Goal: Information Seeking & Learning: Check status

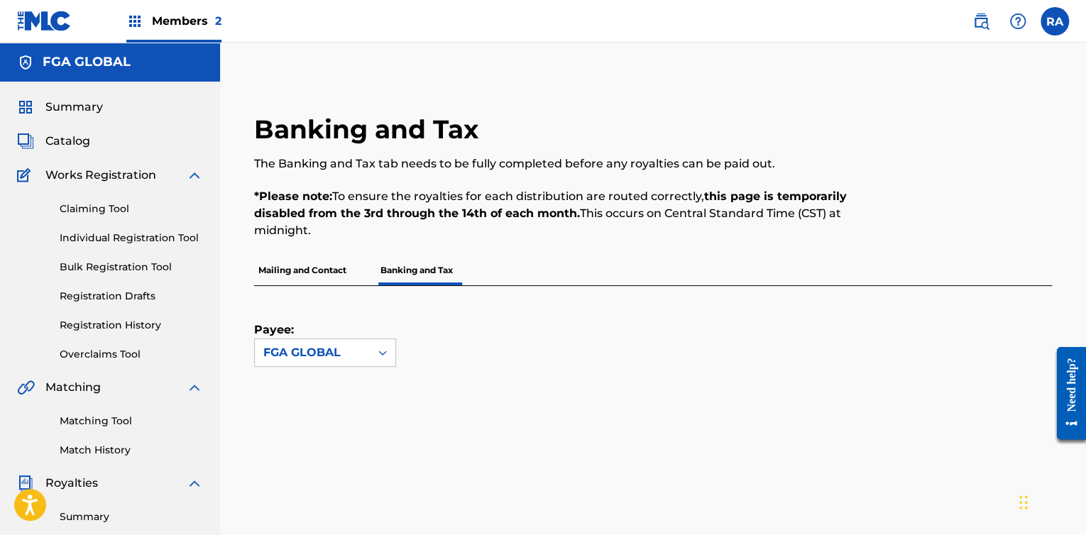
click at [286, 277] on p "Mailing and Contact" at bounding box center [302, 271] width 97 height 30
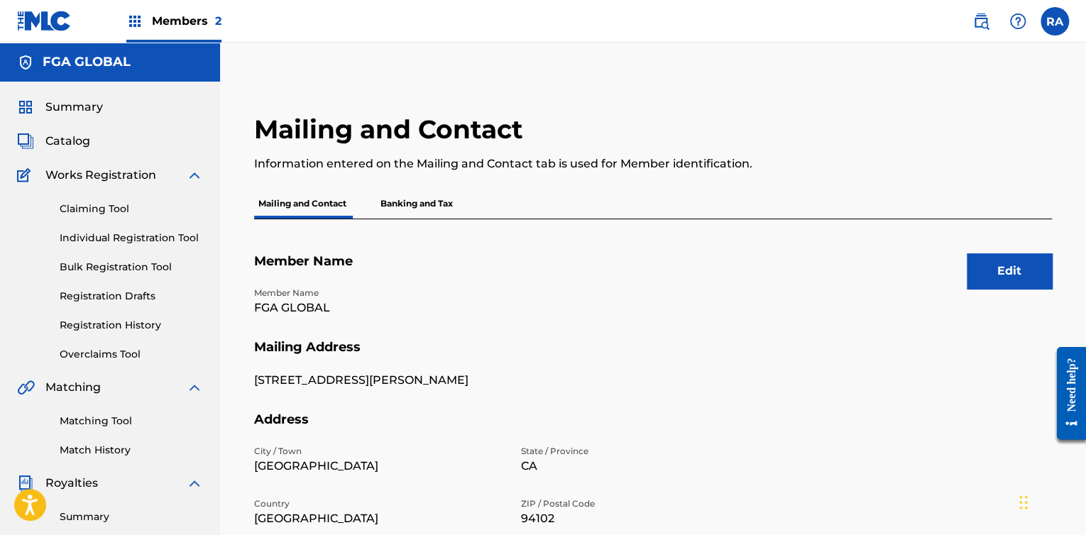
click at [743, 194] on div "Mailing and Contact Banking and Tax" at bounding box center [653, 204] width 798 height 30
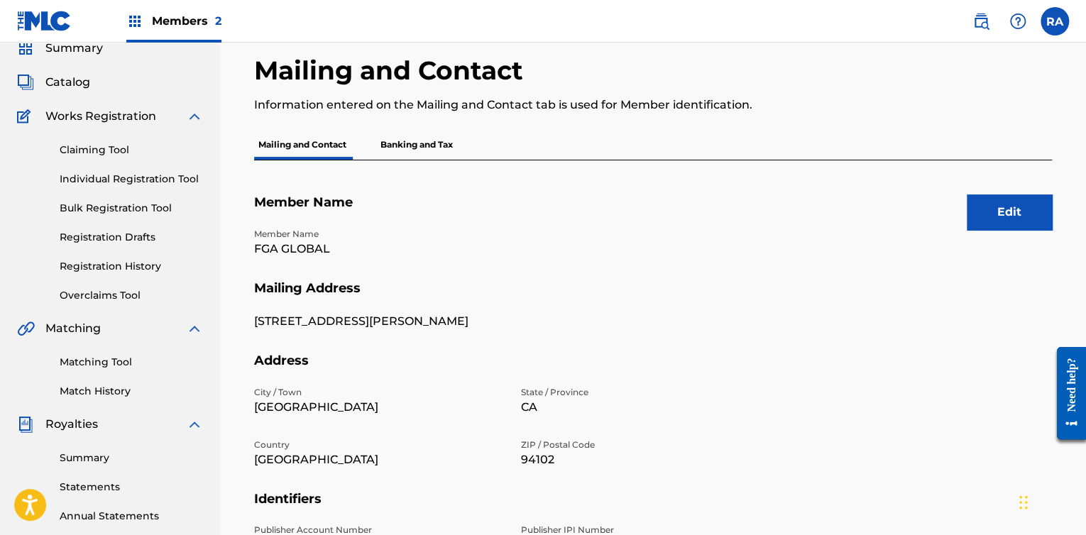
scroll to position [33, 0]
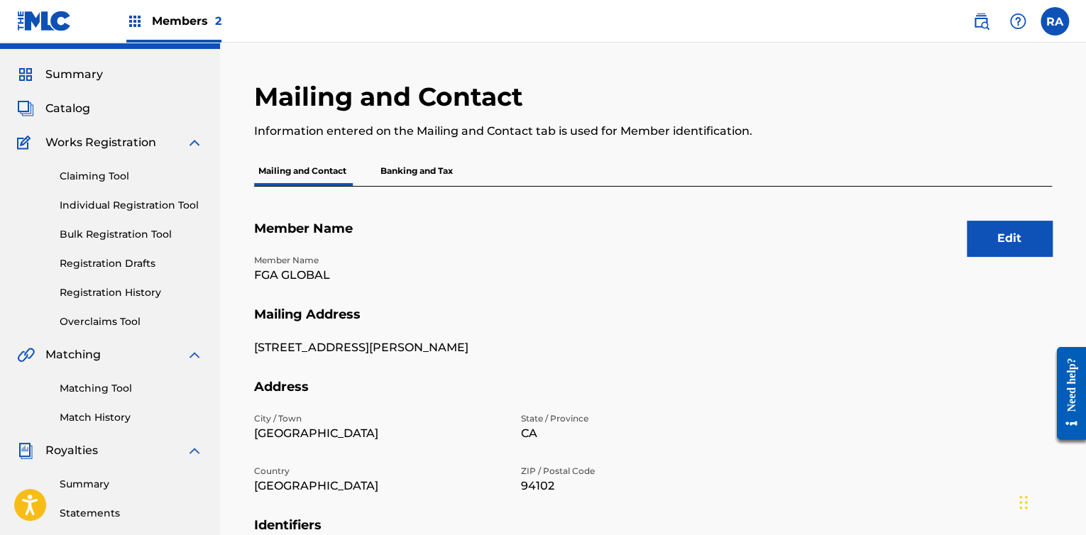
click at [415, 167] on p "Banking and Tax" at bounding box center [416, 171] width 81 height 30
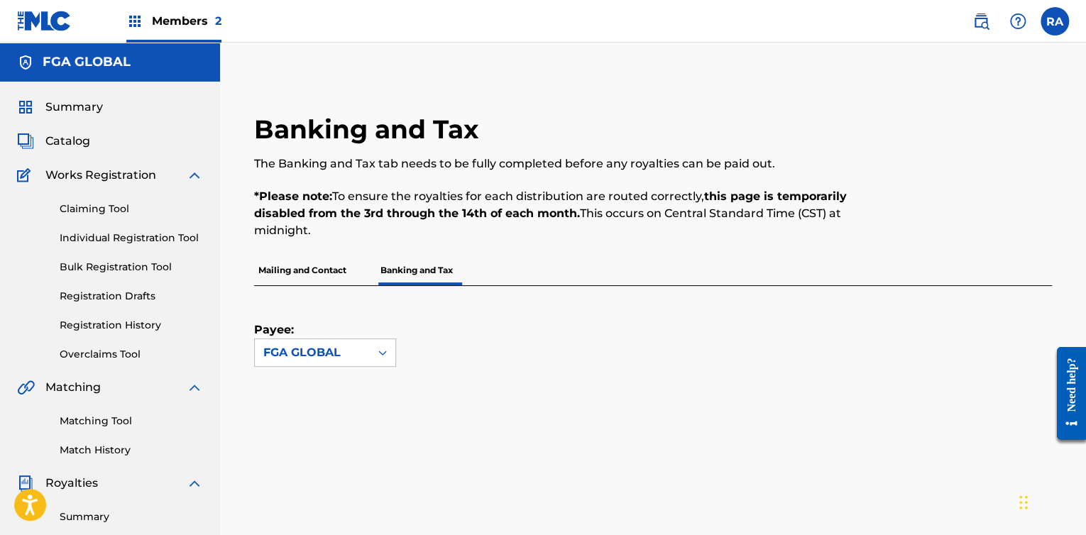
click at [375, 351] on div at bounding box center [383, 353] width 26 height 26
click at [426, 342] on div "Payee: FGA GLOBAL" at bounding box center [636, 326] width 764 height 81
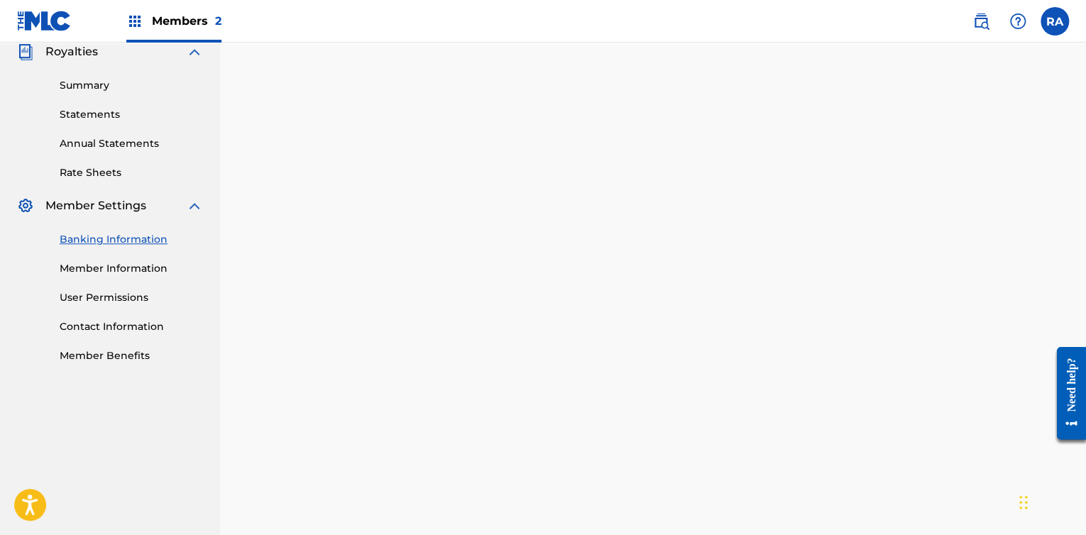
scroll to position [511, 0]
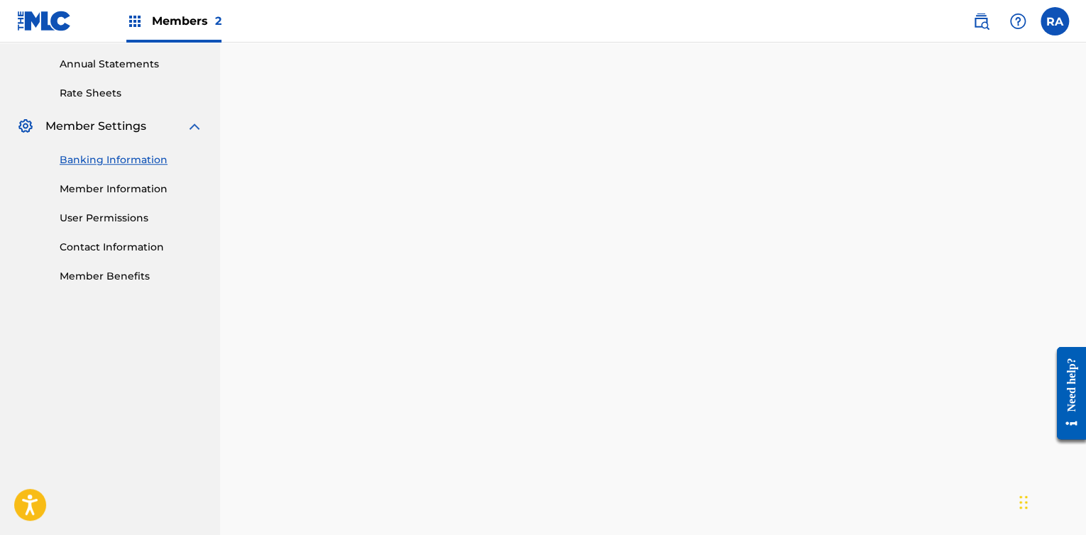
click at [1031, 126] on div "Payee: FGA GLOBAL" at bounding box center [653, 237] width 798 height 925
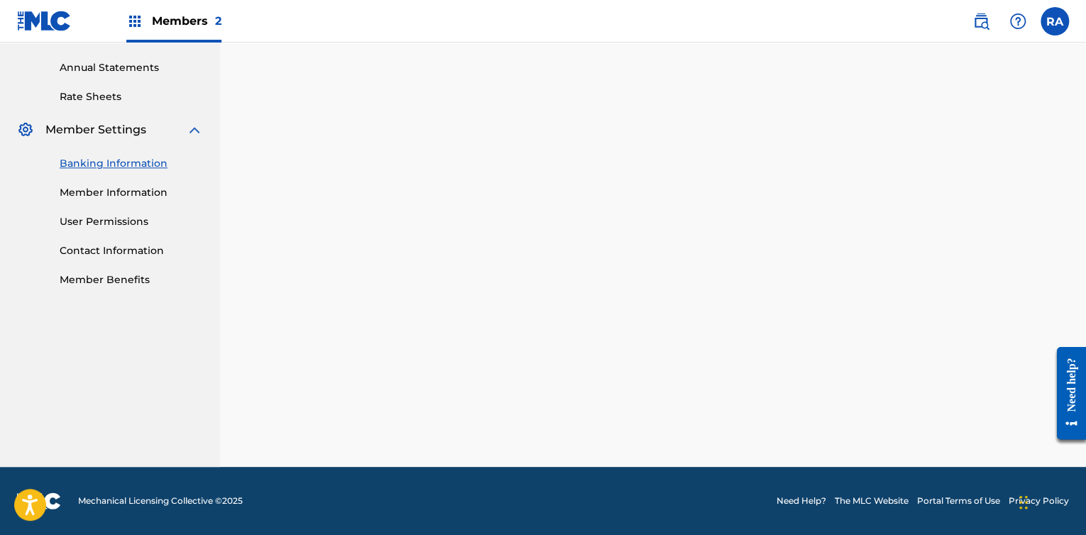
scroll to position [507, 0]
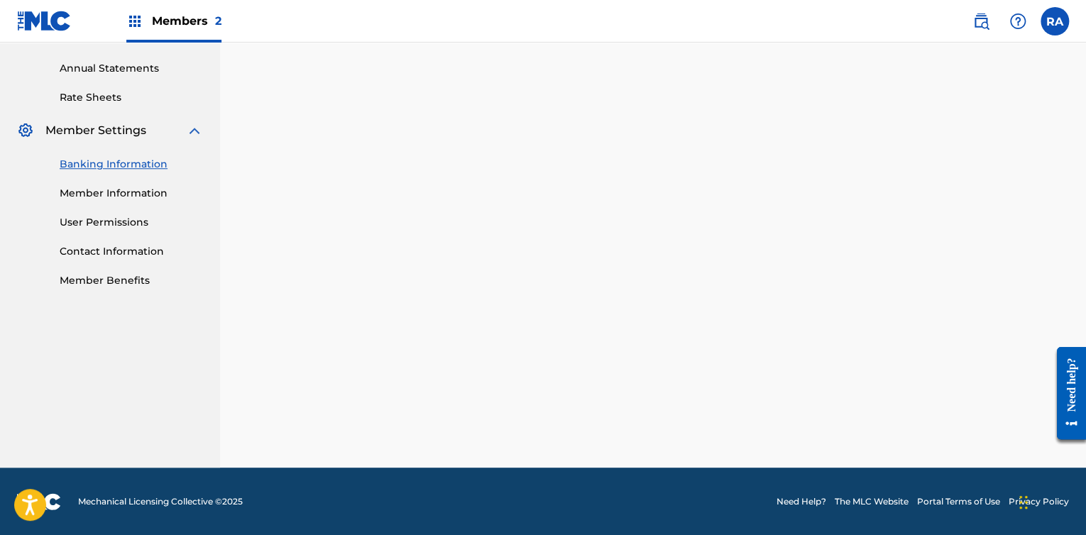
click at [744, 40] on nav "Members 2 RA RA [PERSON_NAME] [EMAIL_ADDRESS][DOMAIN_NAME] Notification Prefere…" at bounding box center [543, 21] width 1086 height 43
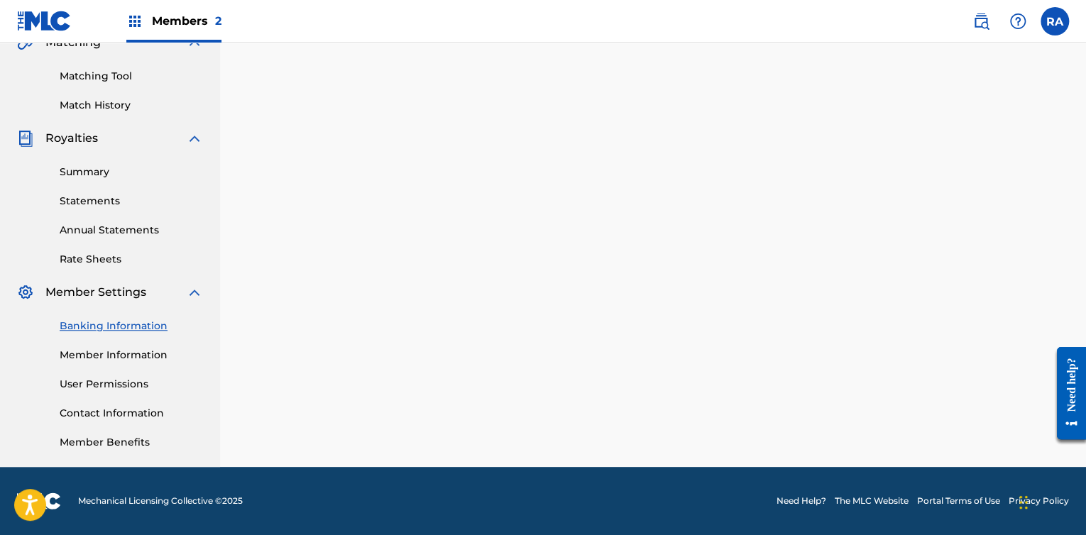
scroll to position [345, 0]
click at [193, 25] on span "Members 2" at bounding box center [187, 21] width 70 height 16
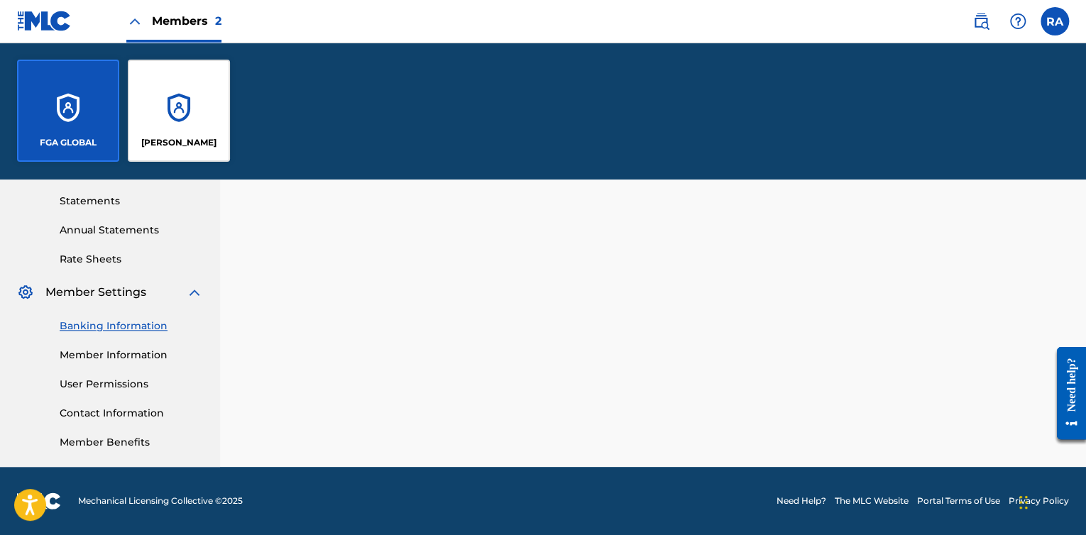
click at [210, 94] on div "[PERSON_NAME]" at bounding box center [179, 111] width 102 height 102
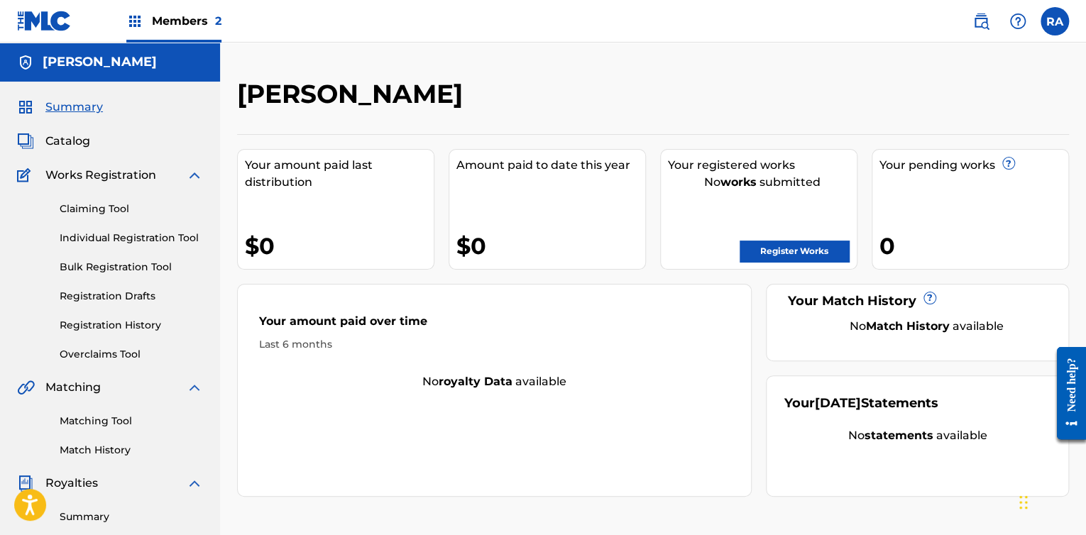
click at [222, 264] on div "[PERSON_NAME] Liwa Your amount paid last distribution $0 Amount paid to date th…" at bounding box center [653, 445] width 866 height 734
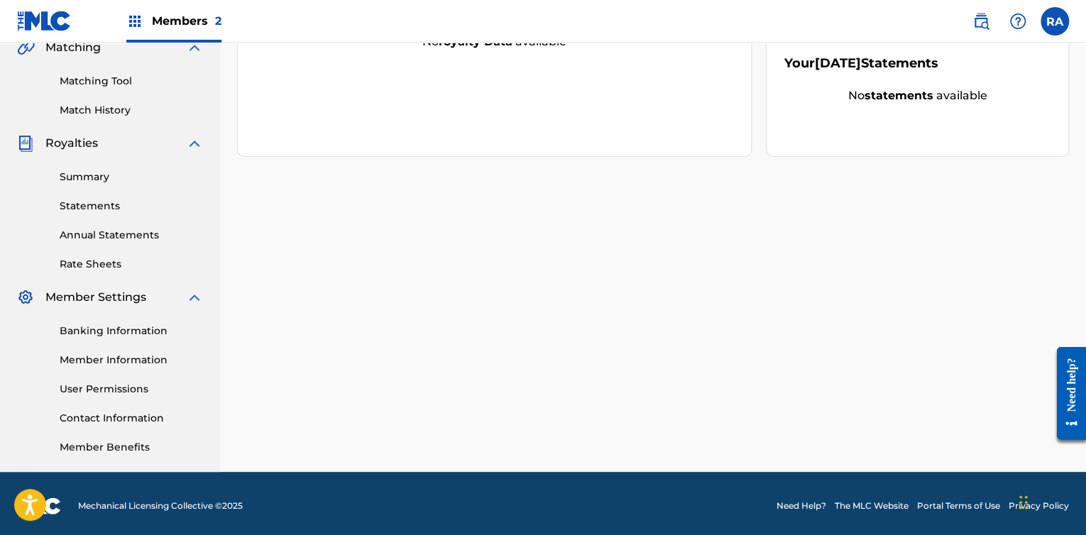
scroll to position [341, 0]
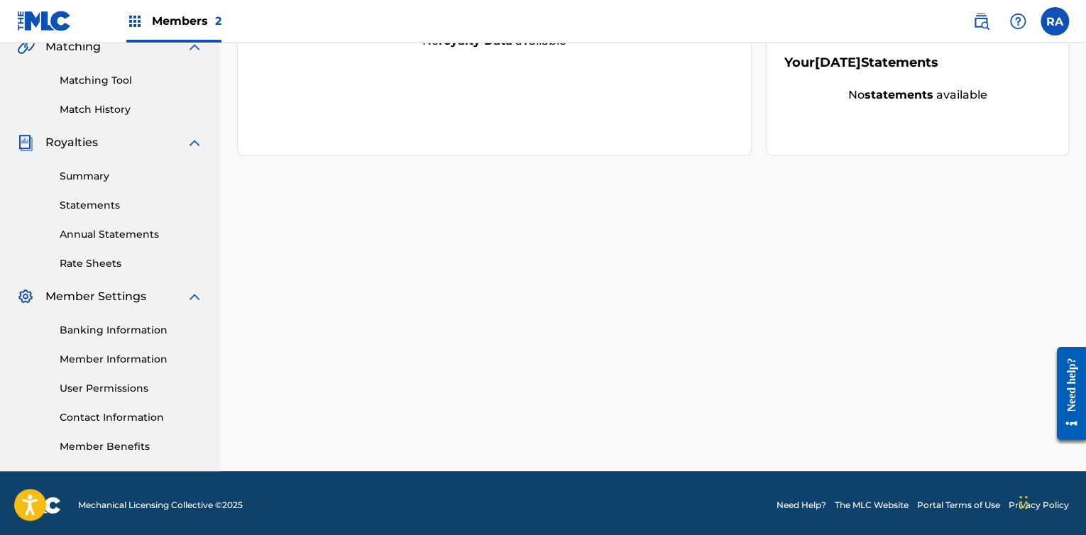
click at [148, 330] on link "Banking Information" at bounding box center [131, 330] width 143 height 15
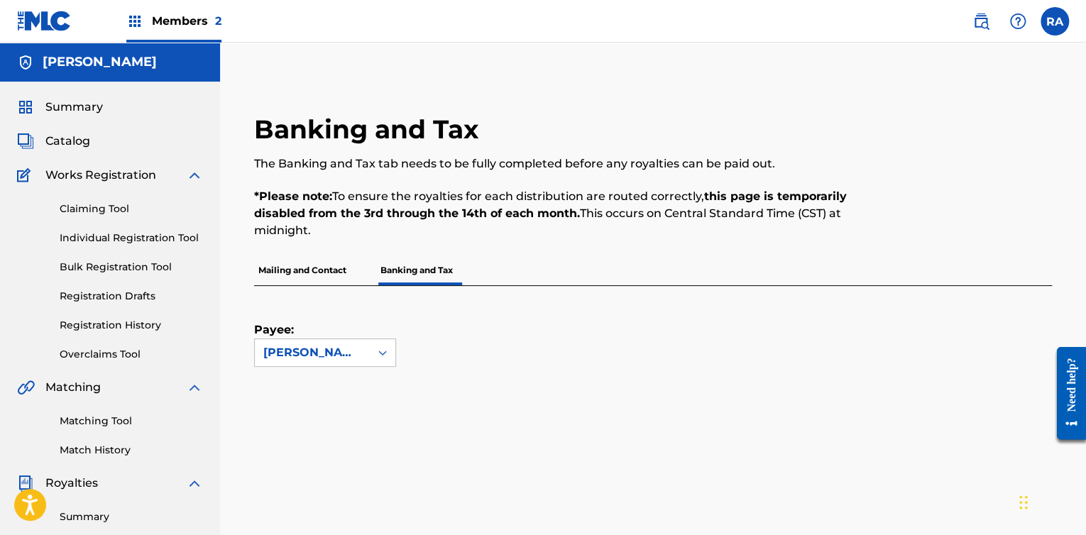
click at [555, 256] on div "Mailing and Contact Banking and Tax" at bounding box center [653, 271] width 798 height 30
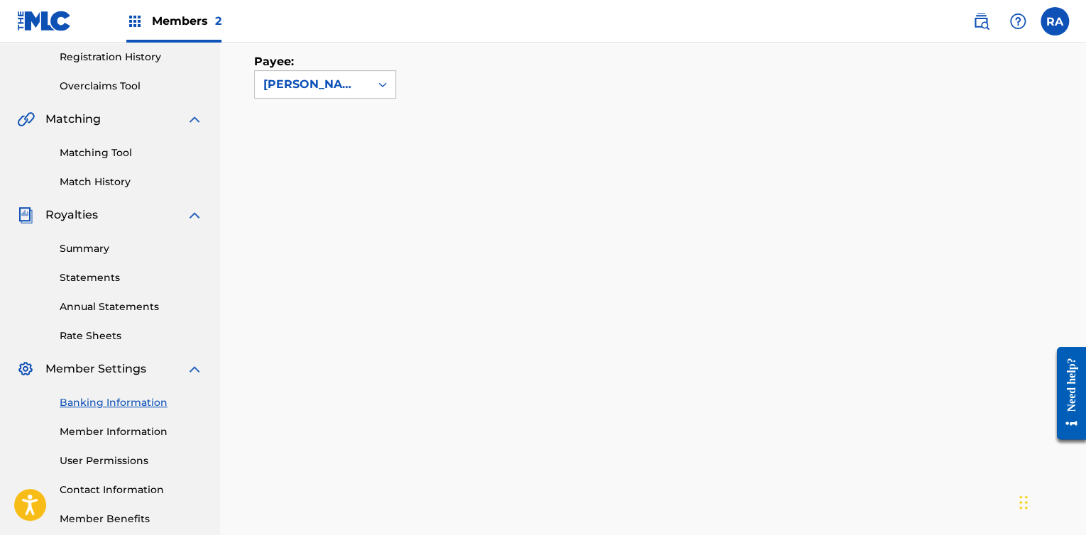
scroll to position [271, 0]
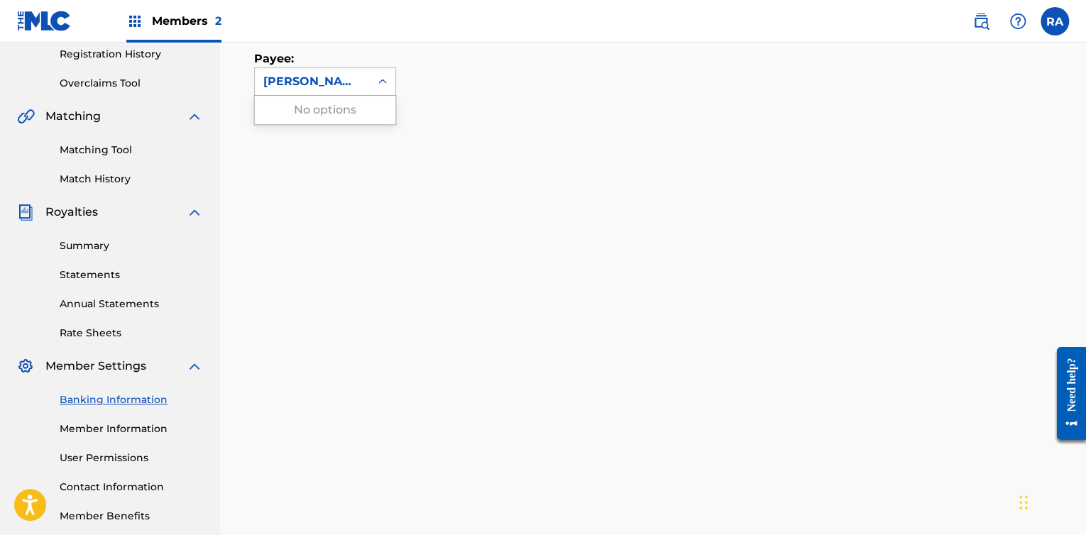
click at [386, 83] on icon at bounding box center [383, 82] width 14 height 14
click at [386, 82] on icon at bounding box center [383, 82] width 14 height 14
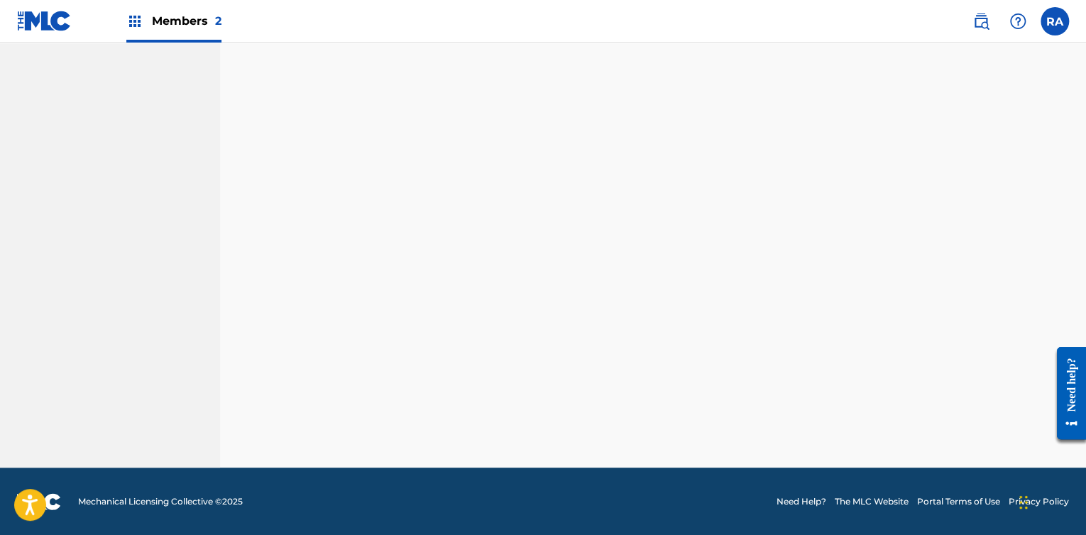
scroll to position [329, 0]
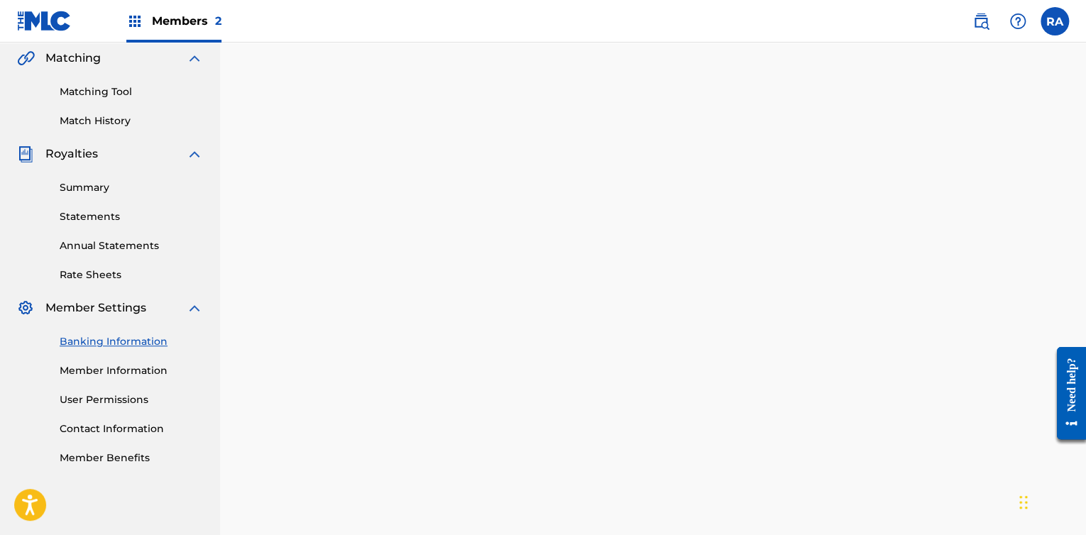
click at [1059, 134] on div "Banking and Tax The Banking and Tax tab needs to be fully completed before any …" at bounding box center [653, 231] width 832 height 894
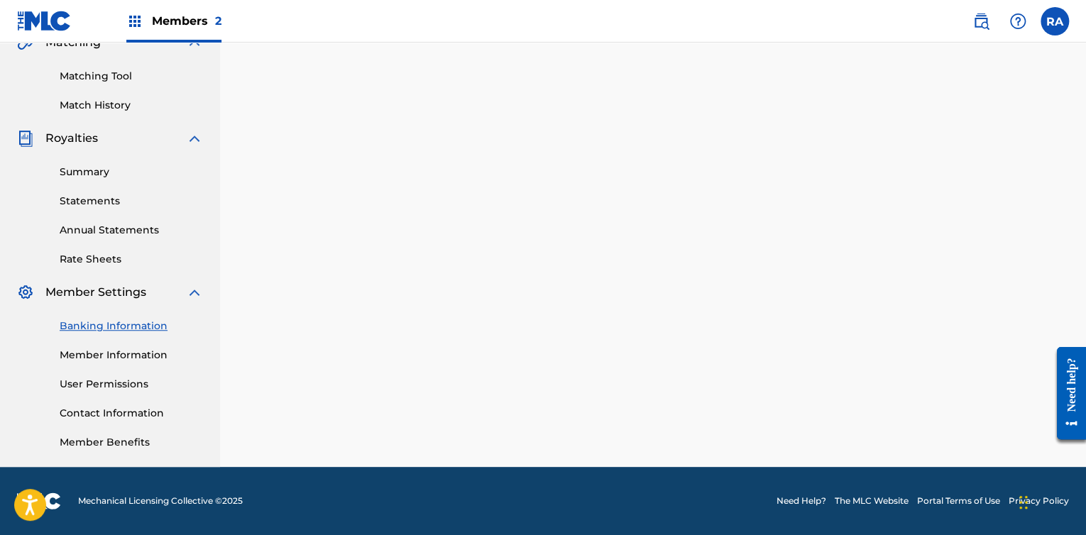
scroll to position [493, 0]
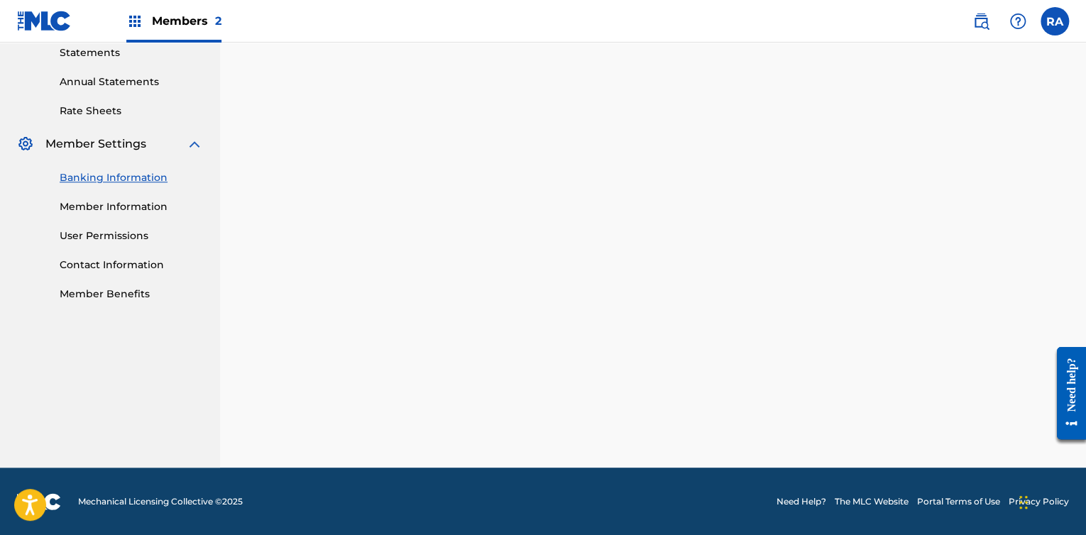
click at [164, 204] on link "Member Information" at bounding box center [131, 207] width 143 height 15
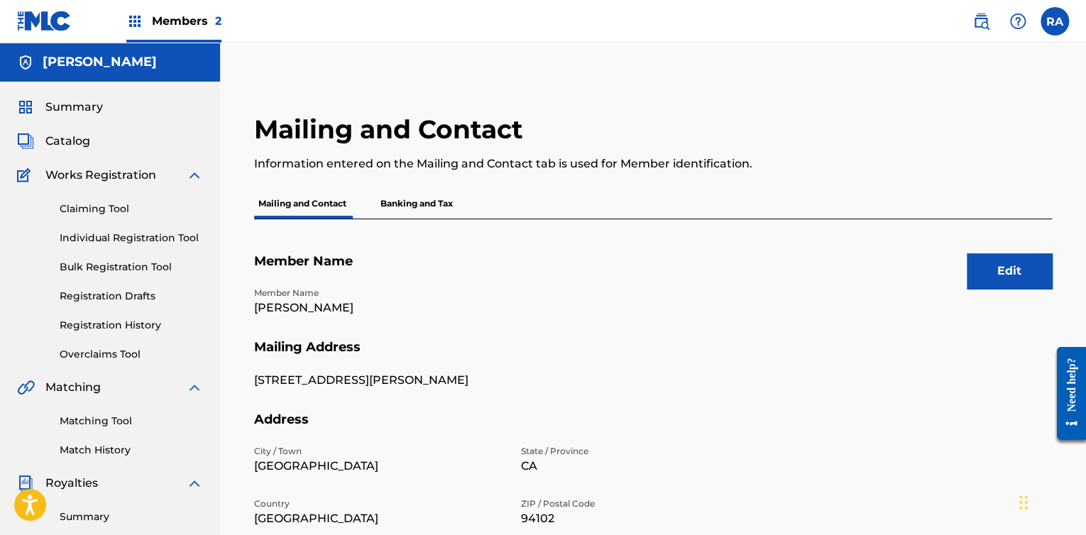
click at [229, 270] on div "Mailing and Contact Information entered on the Mailing and Contact tab is used …" at bounding box center [653, 445] width 866 height 734
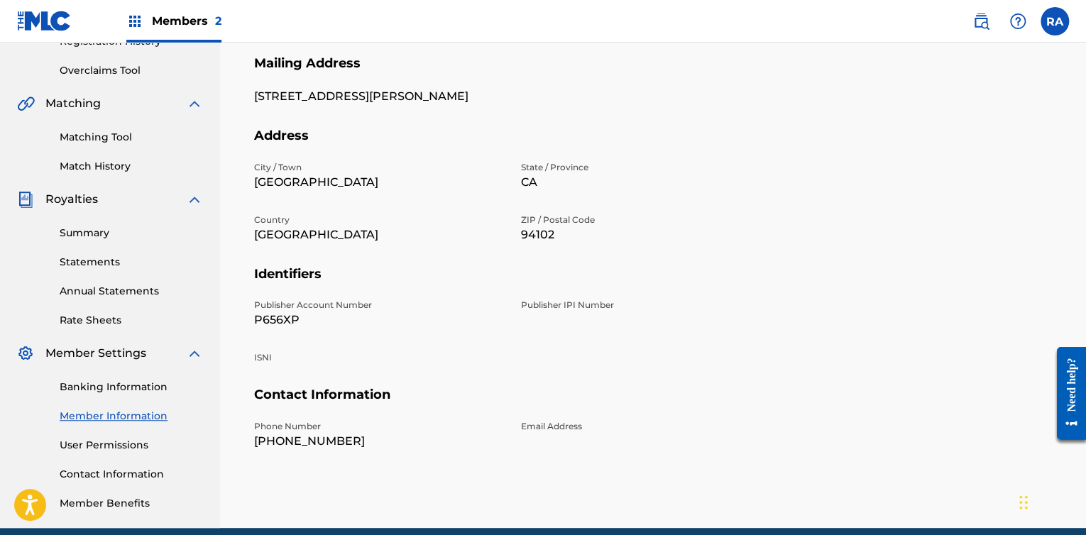
scroll to position [345, 0]
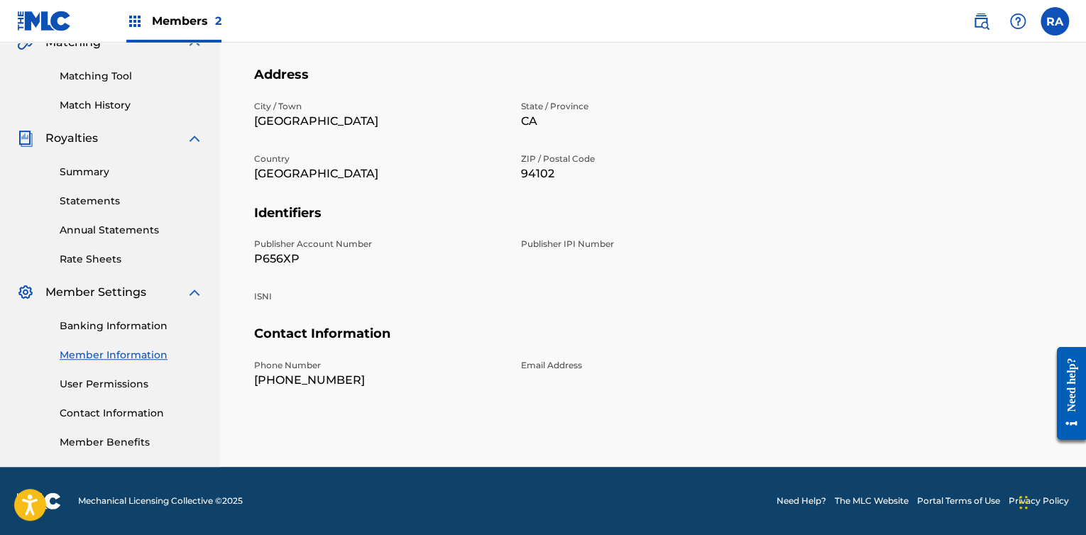
click at [145, 331] on link "Banking Information" at bounding box center [131, 326] width 143 height 15
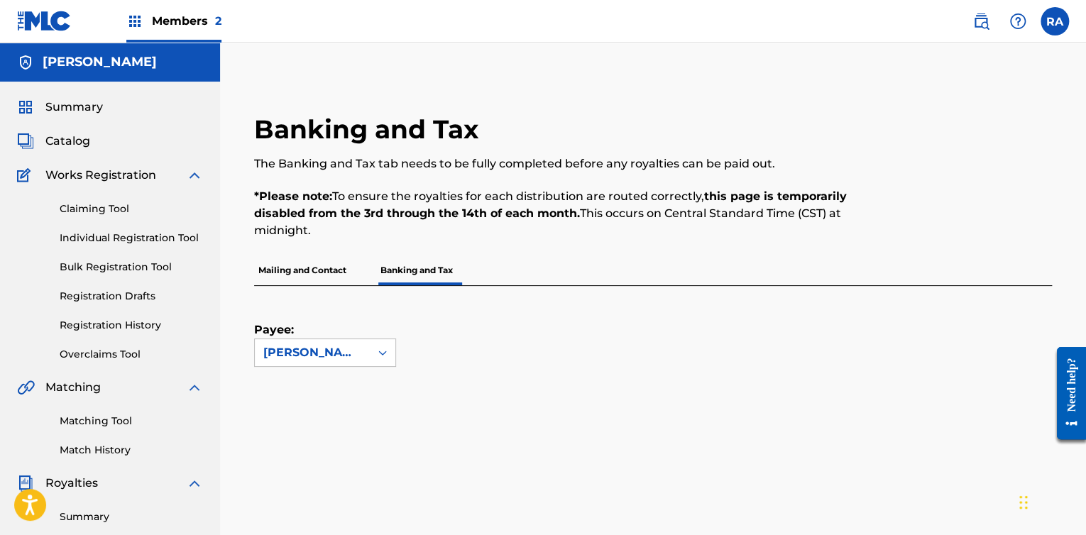
click at [338, 275] on p "Mailing and Contact" at bounding box center [302, 271] width 97 height 30
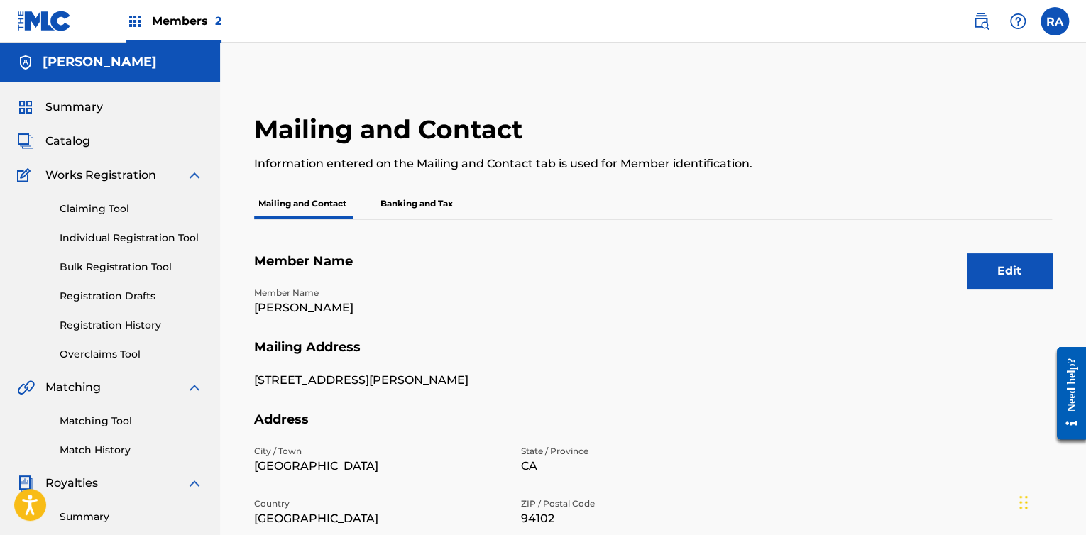
click at [88, 106] on span "Summary" at bounding box center [74, 107] width 58 height 17
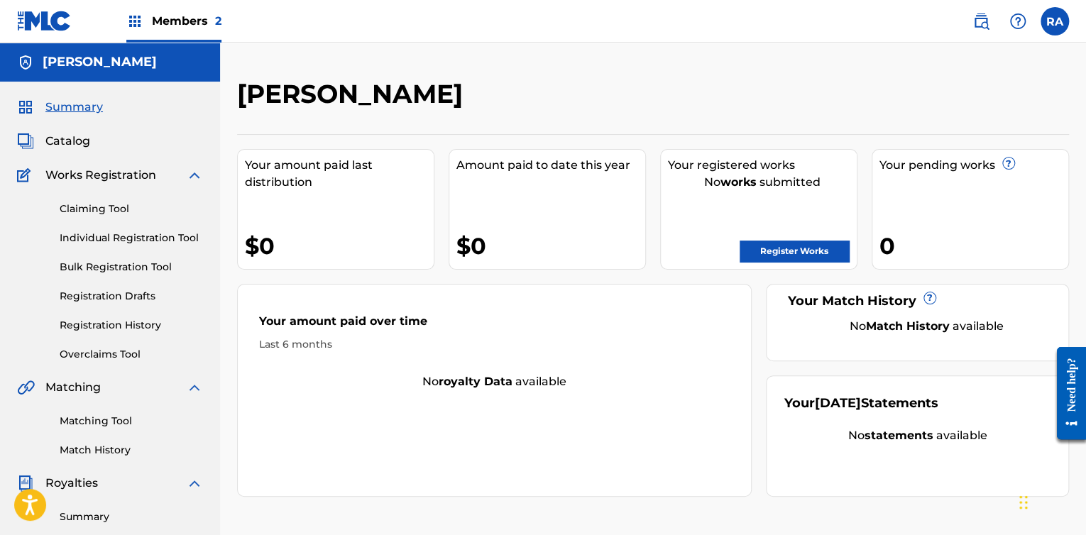
click at [161, 21] on span "Members 2" at bounding box center [187, 21] width 70 height 16
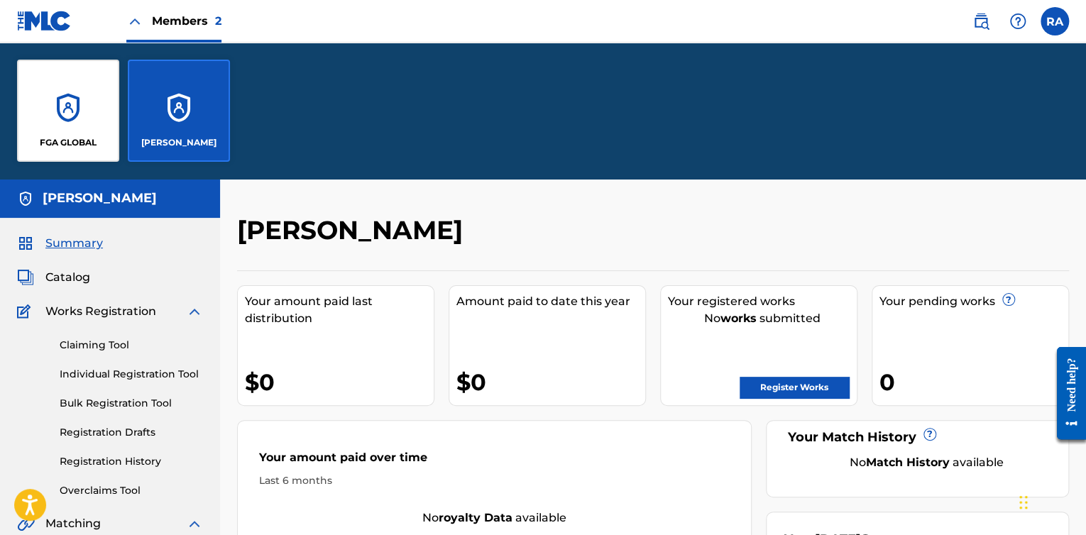
click at [94, 138] on p "FGA GLOBAL" at bounding box center [68, 142] width 57 height 13
